Goal: Task Accomplishment & Management: Use online tool/utility

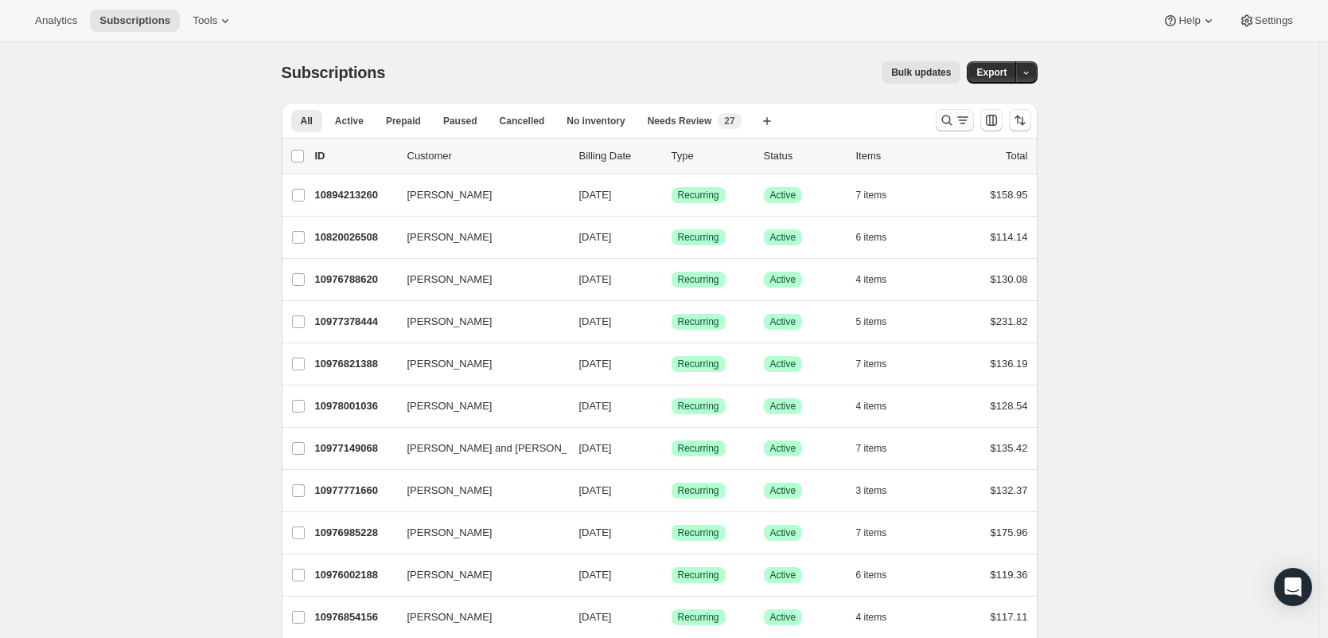
click at [959, 117] on icon "Search and filter results" at bounding box center [963, 120] width 16 height 16
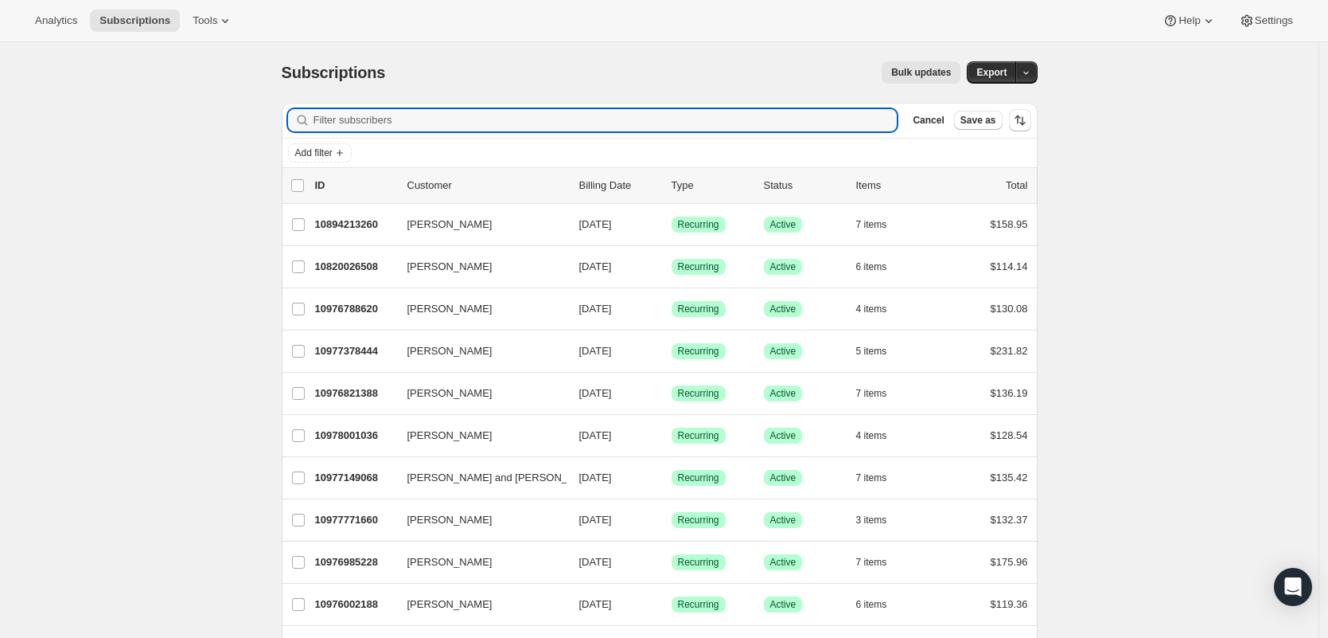
paste input "[EMAIL_ADDRESS][DOMAIN_NAME]"
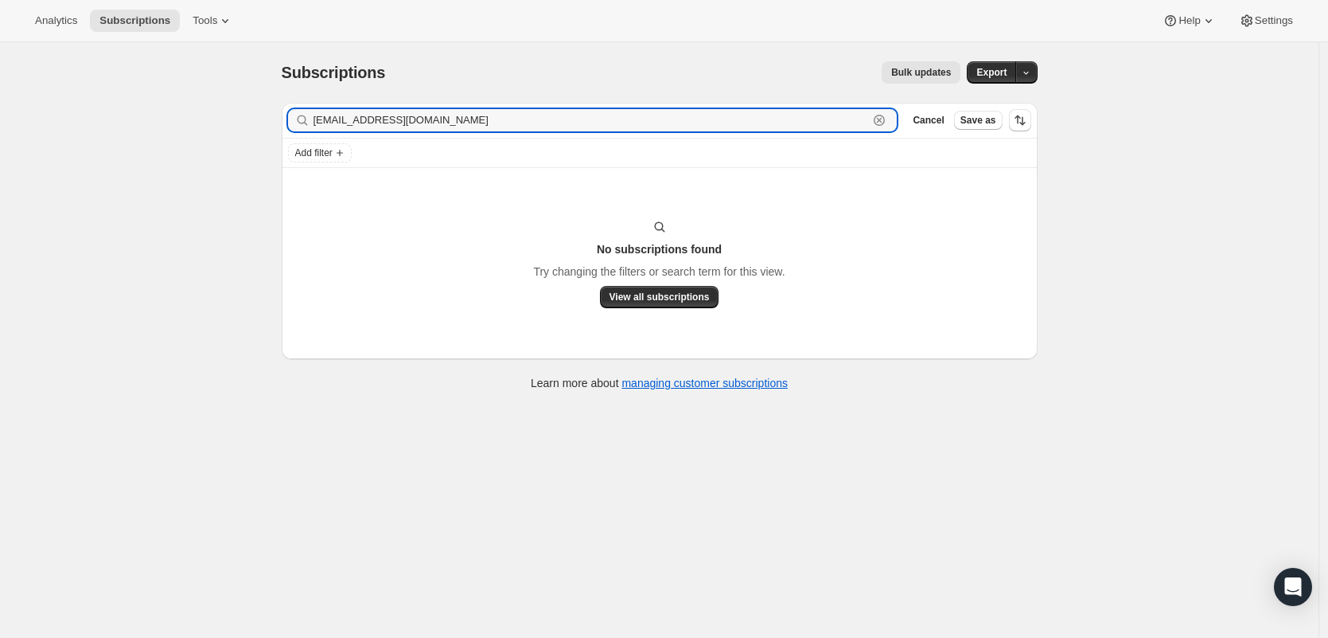
type input "[EMAIL_ADDRESS][DOMAIN_NAME]"
